Goal: Task Accomplishment & Management: Manage account settings

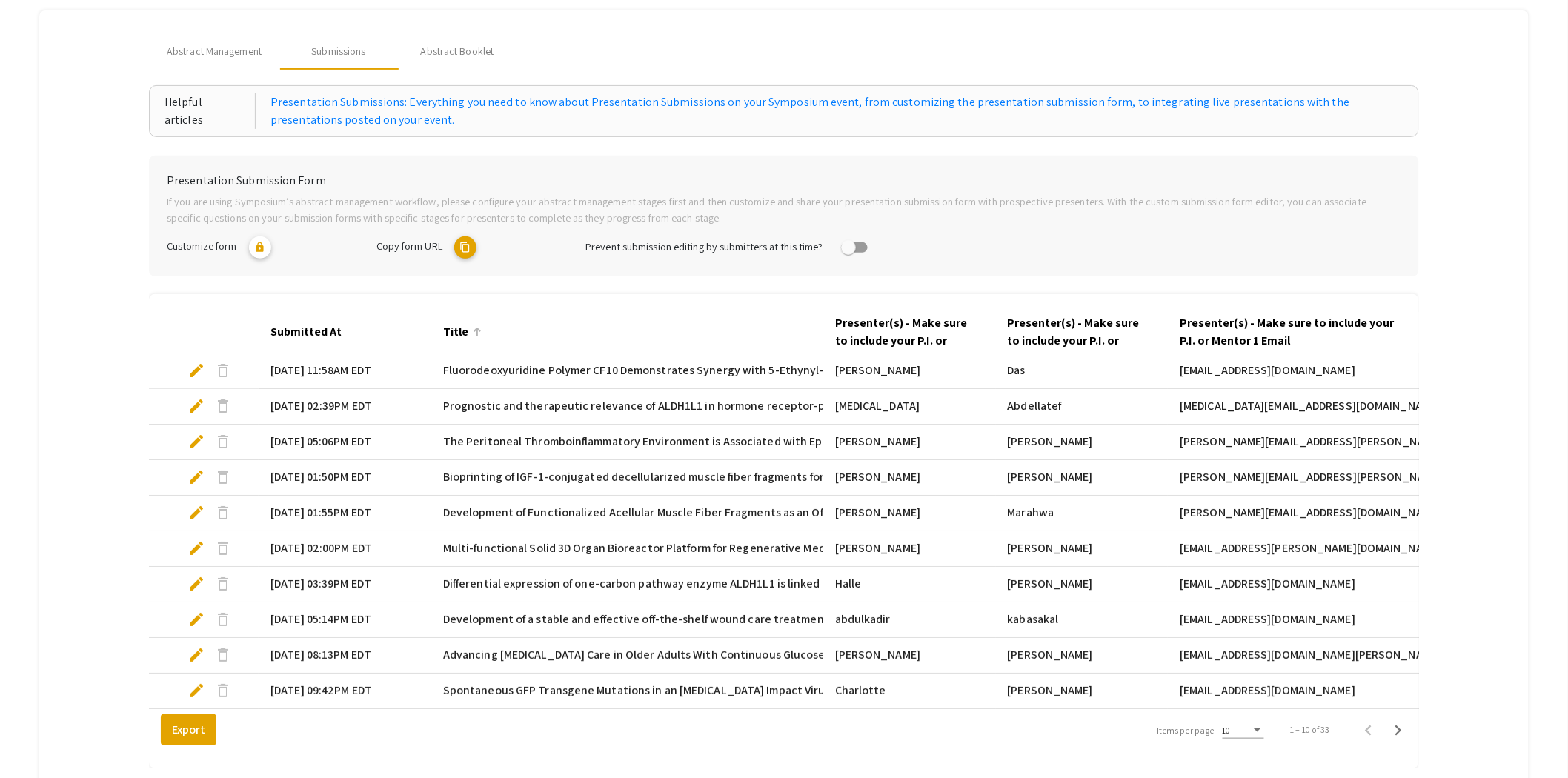
scroll to position [164, 0]
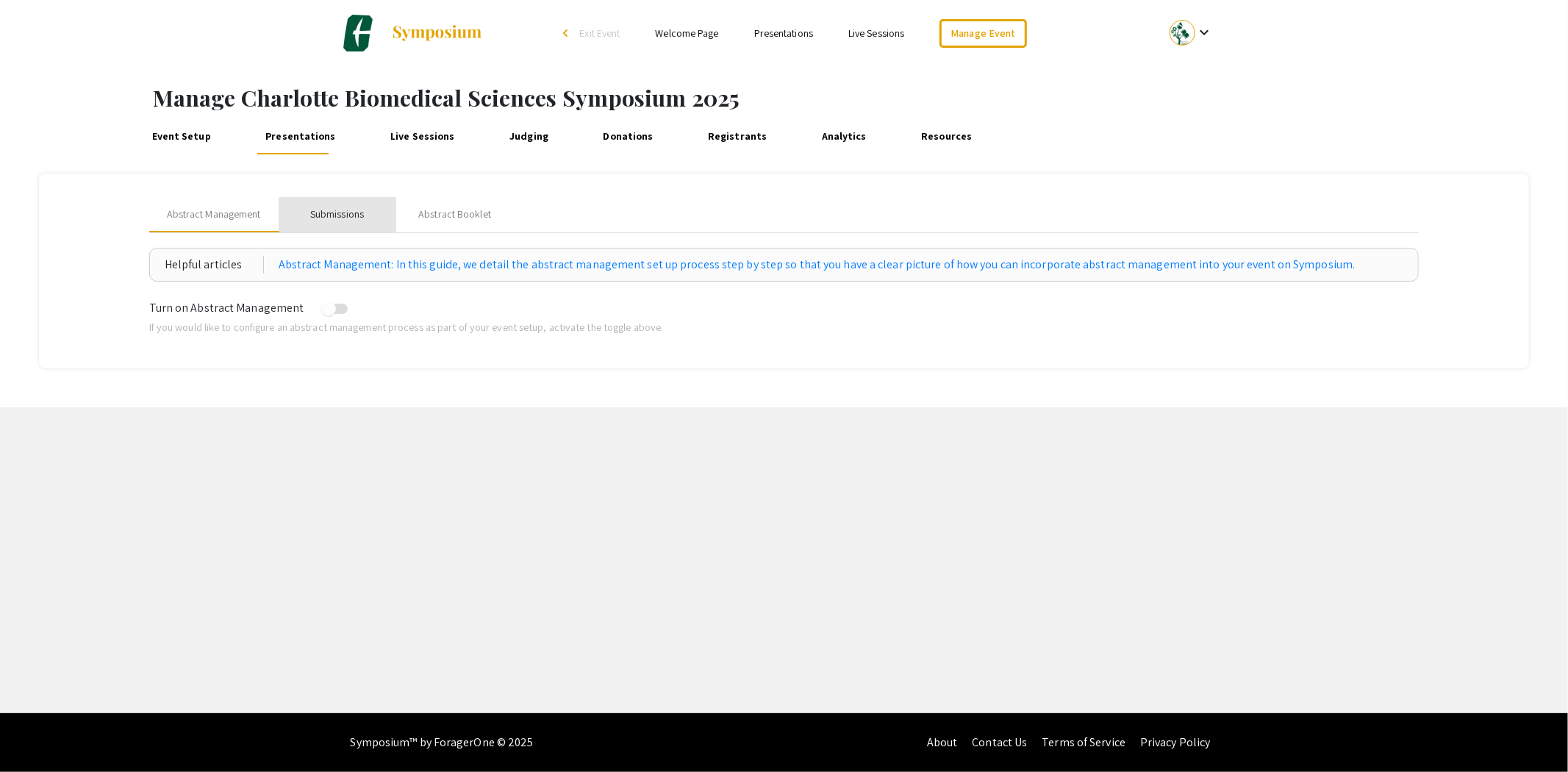
click at [353, 216] on div "Submissions" at bounding box center [337, 214] width 53 height 16
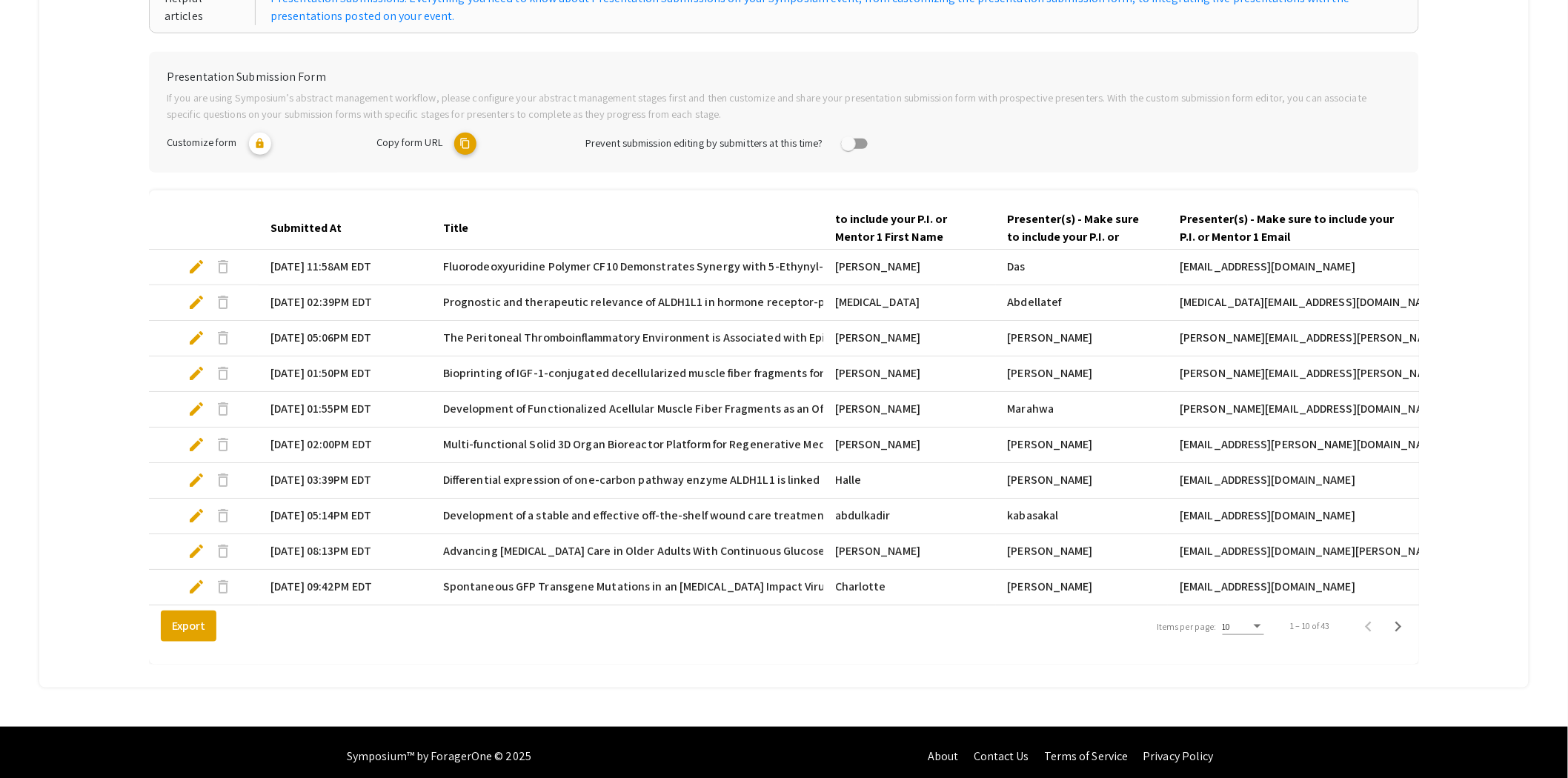
scroll to position [289, 0]
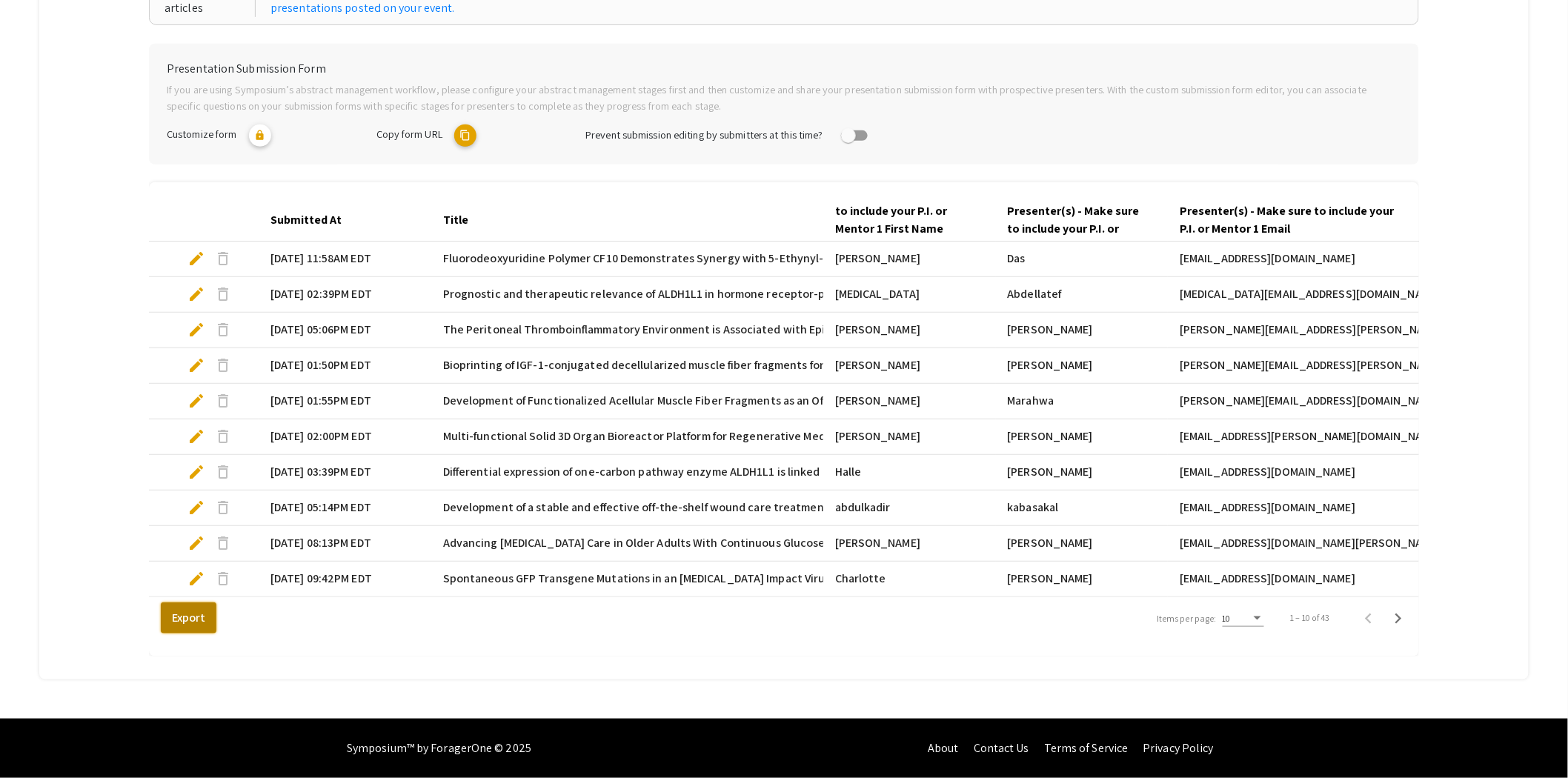
click at [187, 614] on button "Export" at bounding box center [188, 617] width 55 height 31
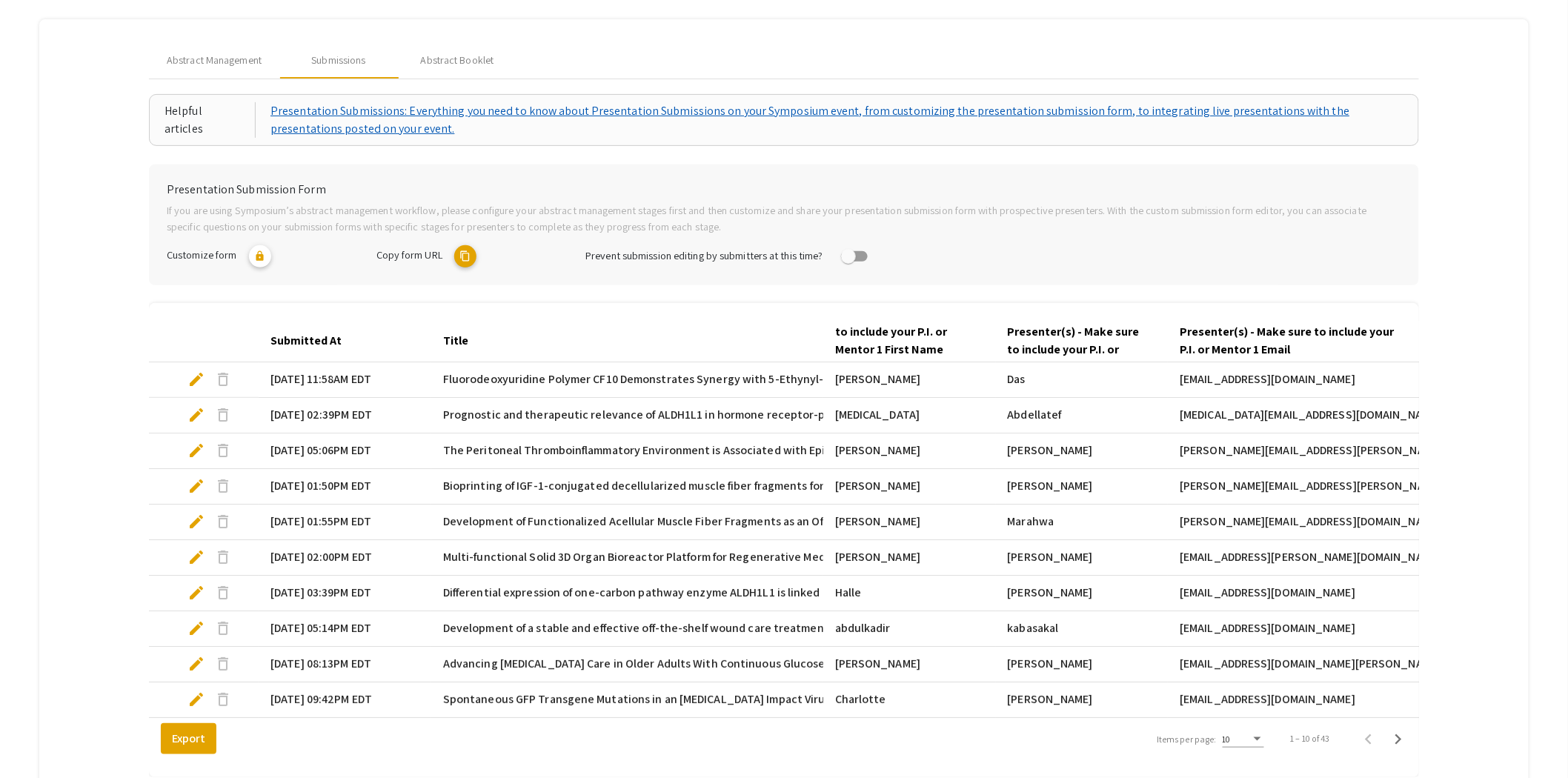
scroll to position [0, 0]
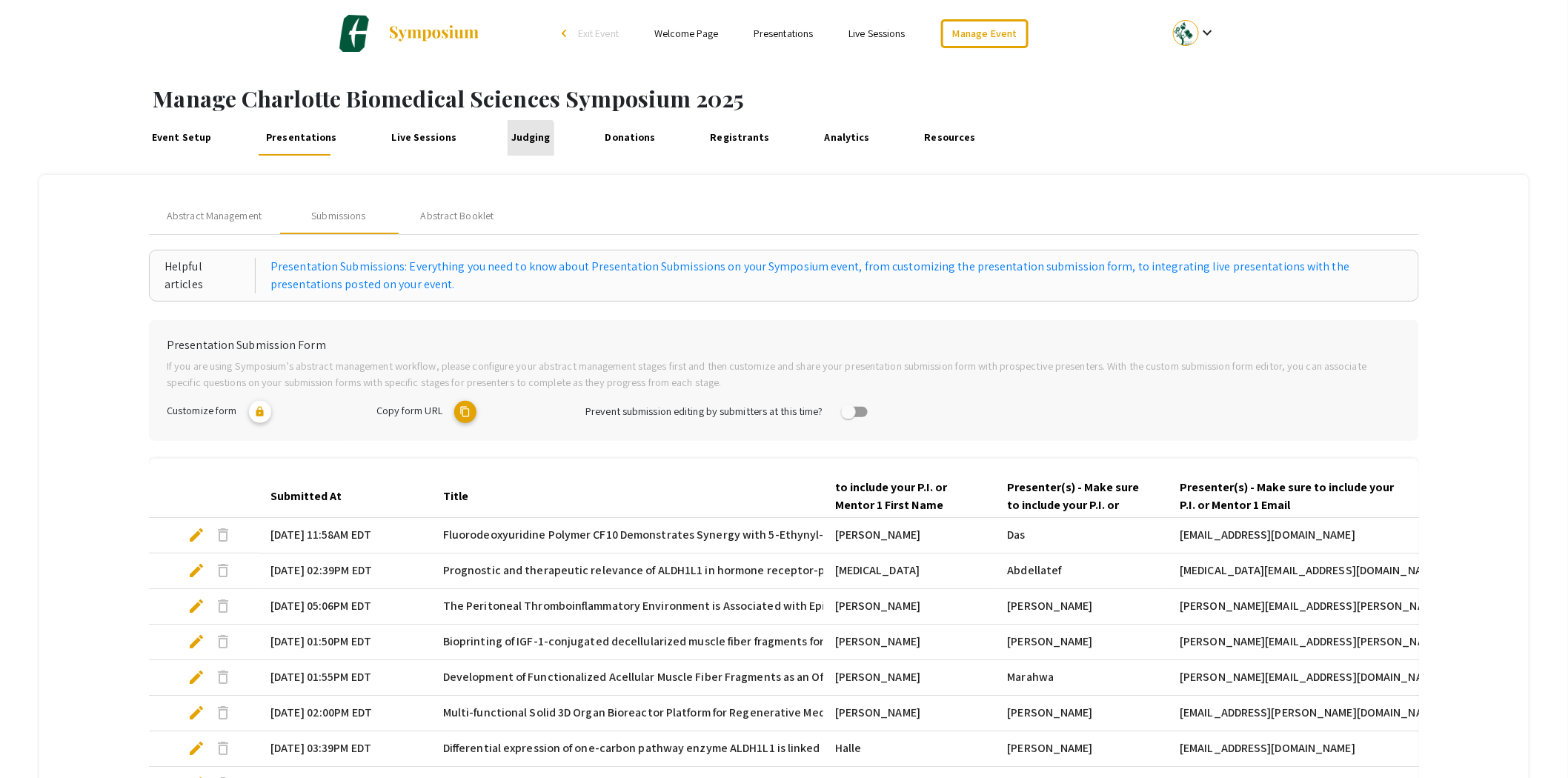
click at [515, 142] on link "Judging" at bounding box center [531, 137] width 47 height 36
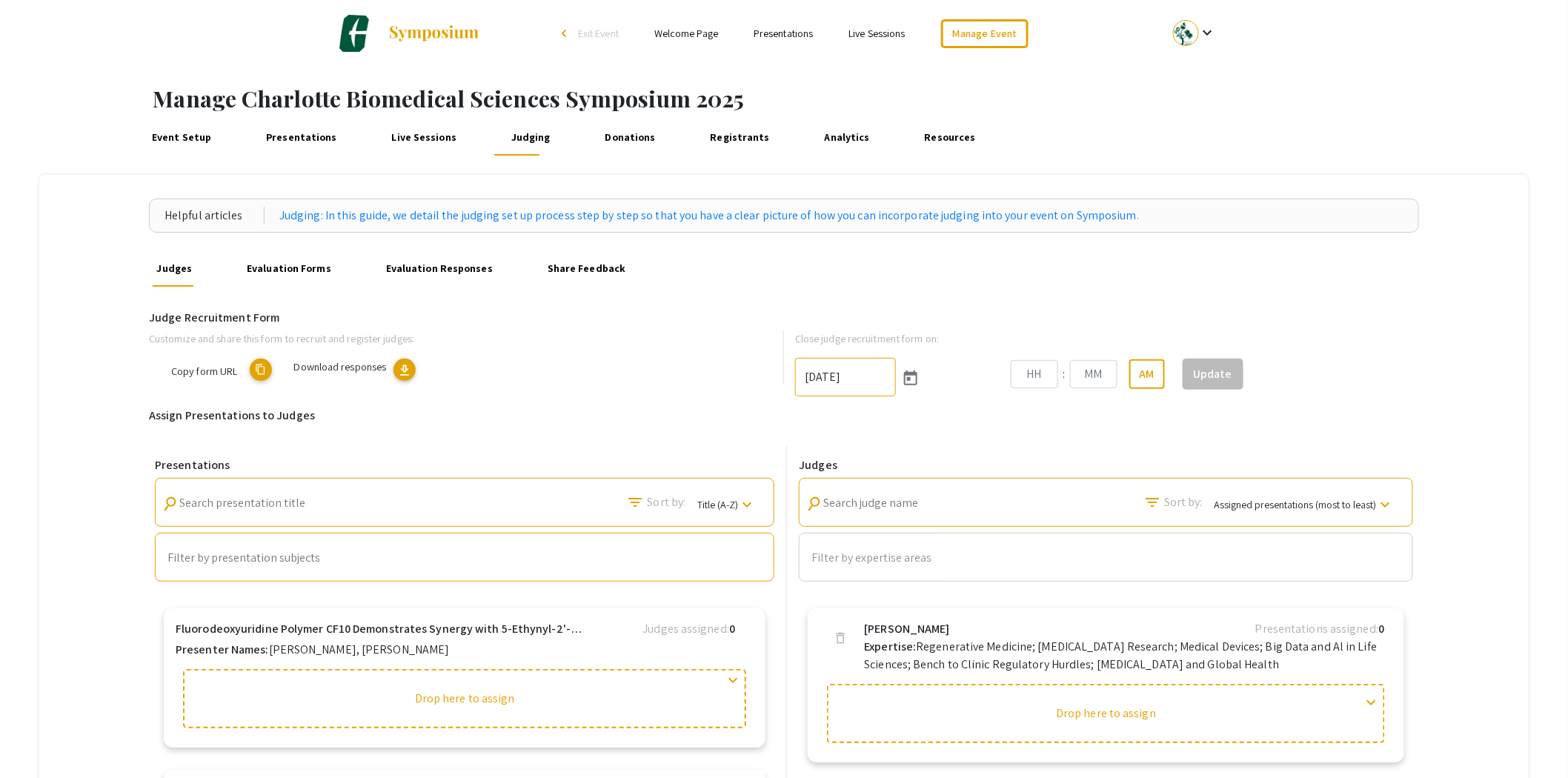
type input "[DATE]"
type input "10"
type input "52"
click at [505, 374] on span "download" at bounding box center [505, 370] width 15 height 15
